Goal: Find specific page/section: Find specific page/section

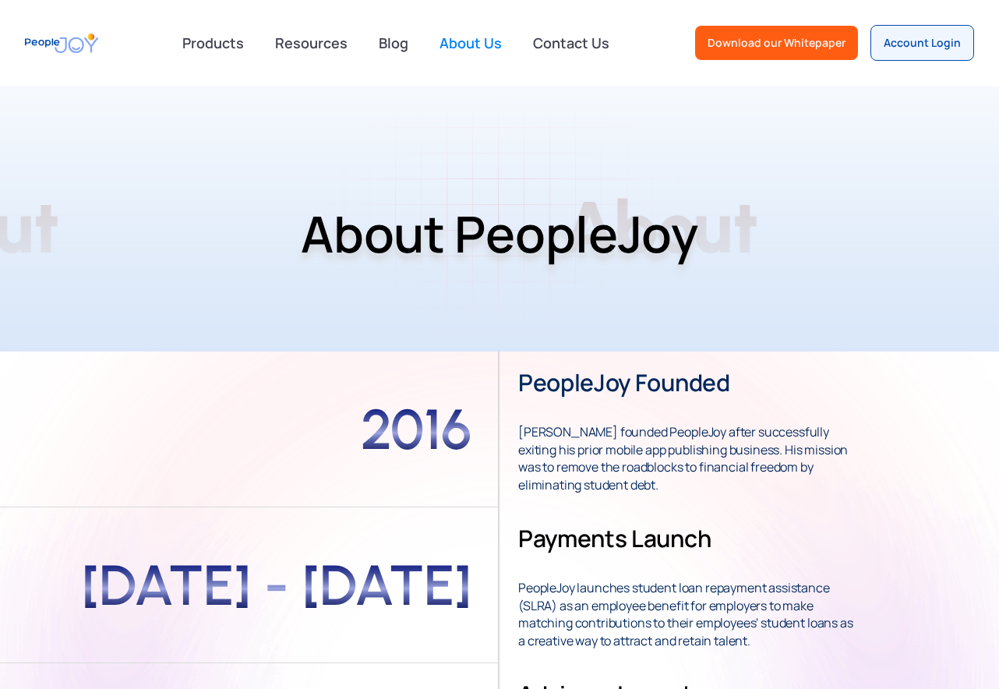
scroll to position [1092, 0]
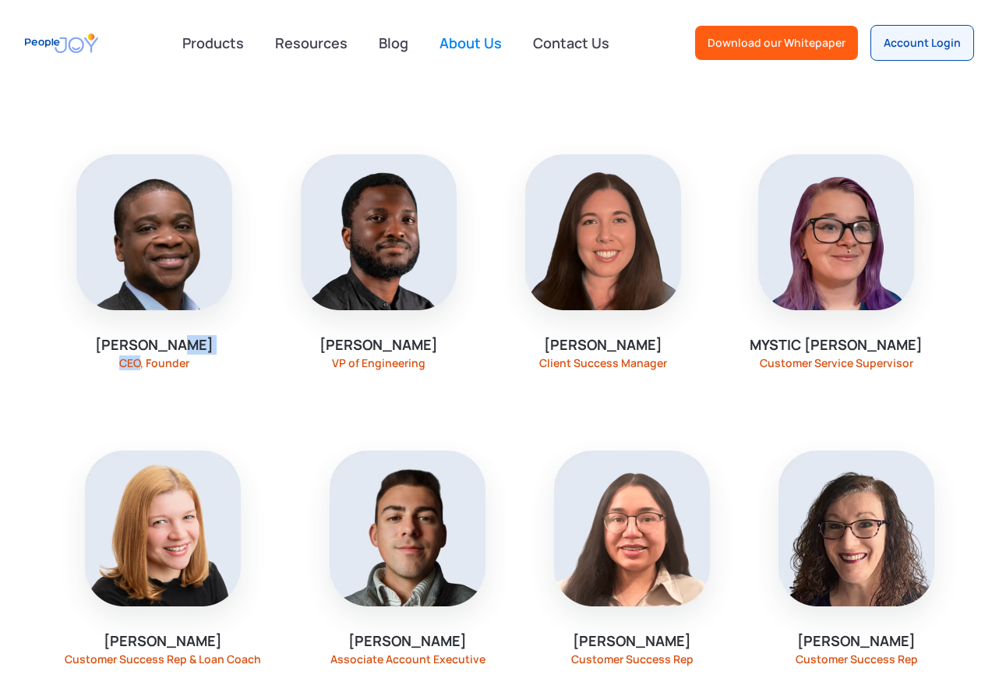
drag, startPoint x: 210, startPoint y: 357, endPoint x: 156, endPoint y: 358, distance: 53.8
click at [149, 358] on div "[PERSON_NAME] CEO, Founder" at bounding box center [154, 262] width 218 height 290
click at [158, 358] on div "CEO, Founder" at bounding box center [154, 363] width 70 height 12
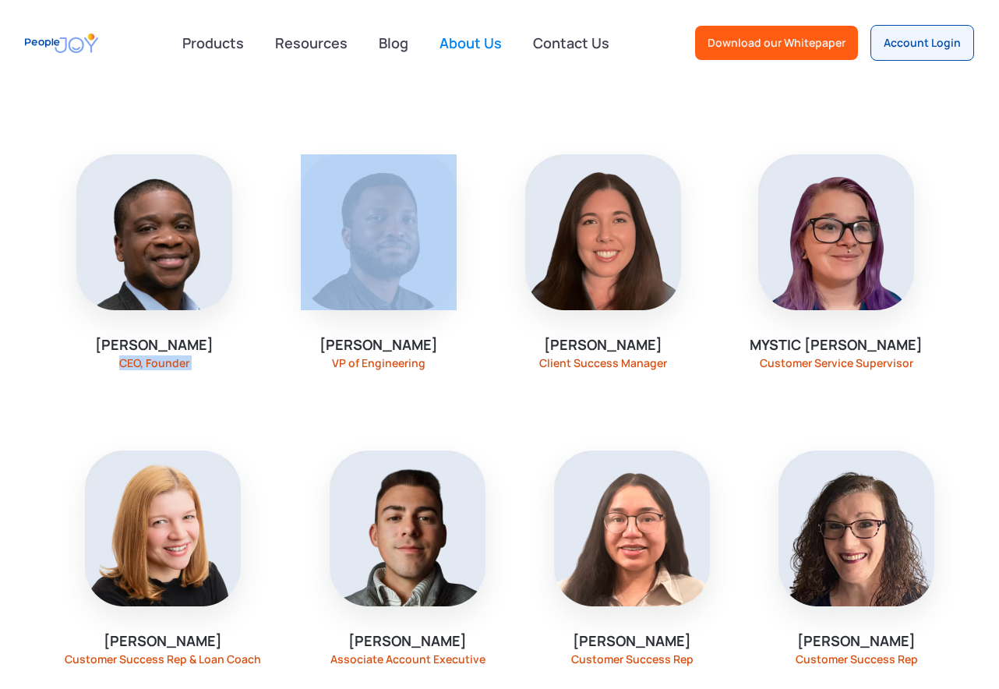
click at [158, 358] on div "CEO, Founder" at bounding box center [154, 363] width 70 height 12
copy div "CEO, Founder"
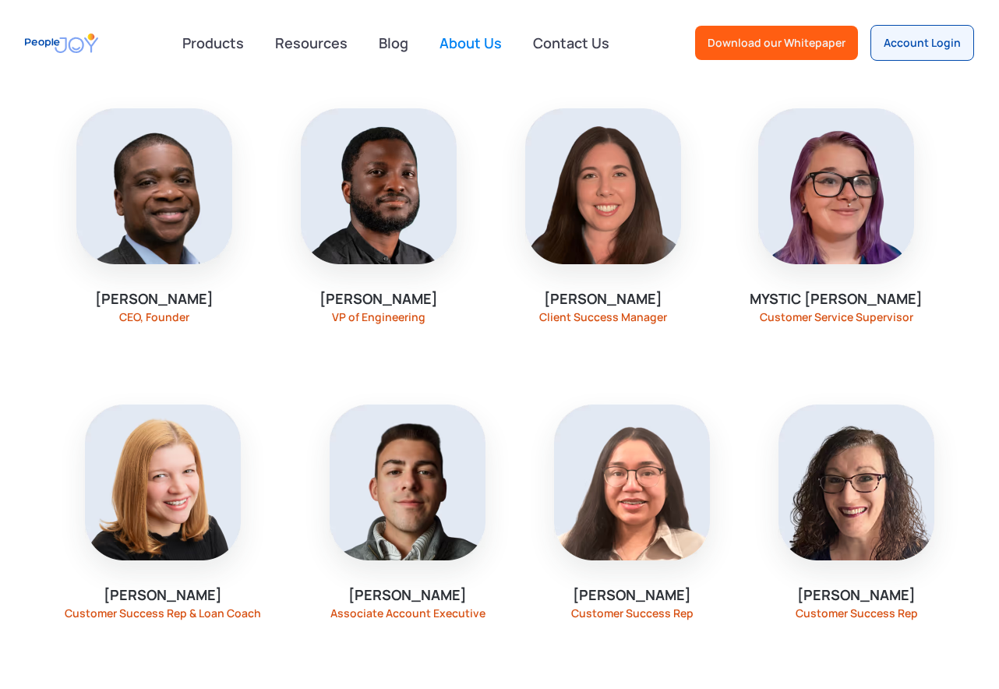
scroll to position [1014, 0]
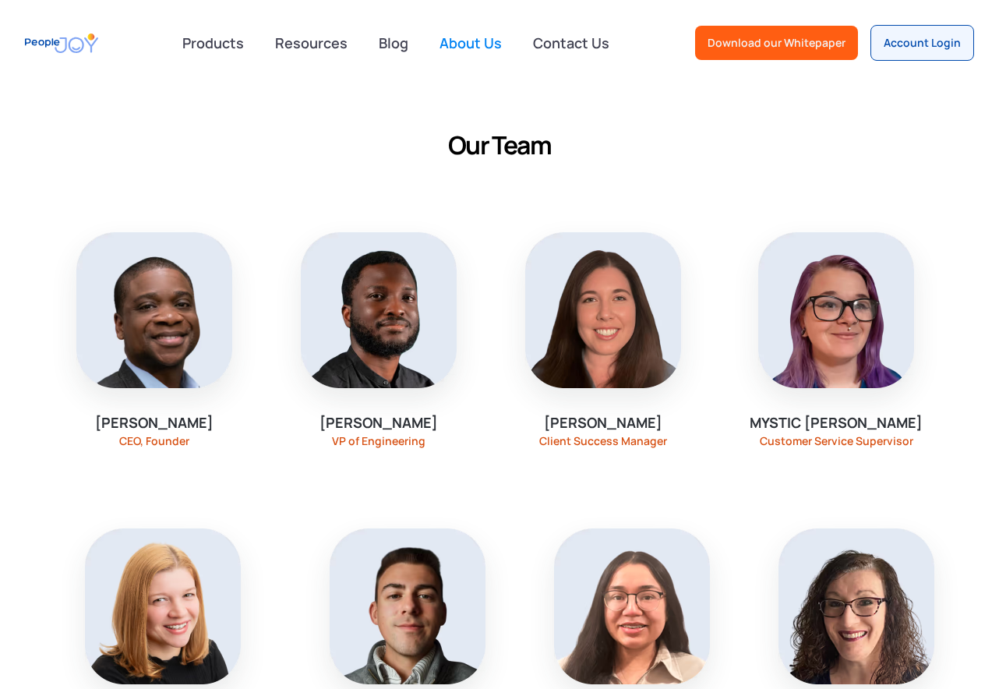
click at [409, 369] on img at bounding box center [379, 310] width 156 height 156
click at [400, 404] on div "[PERSON_NAME] VP of Engineering" at bounding box center [379, 340] width 218 height 290
click at [383, 431] on div "[PERSON_NAME]" at bounding box center [379, 422] width 118 height 19
